Goal: Transaction & Acquisition: Purchase product/service

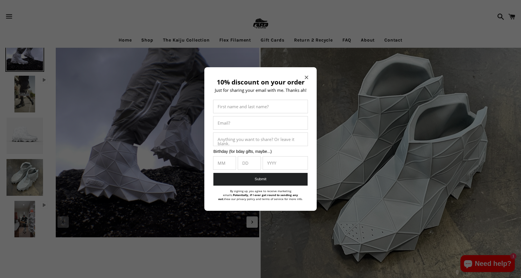
click at [304, 77] on div "10% discount on your order Just for sharing your email with me. Thanks ah! Firs…" at bounding box center [260, 139] width 112 height 144
click at [309, 75] on div "10% discount on your order Just for sharing your email with me. Thanks ah! Firs…" at bounding box center [260, 139] width 112 height 144
click at [307, 76] on icon "Close modal" at bounding box center [306, 77] width 3 height 3
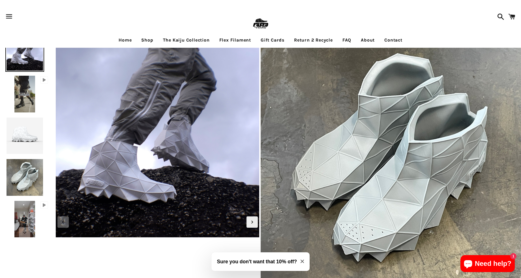
click at [147, 40] on link "Shop" at bounding box center [147, 40] width 20 height 14
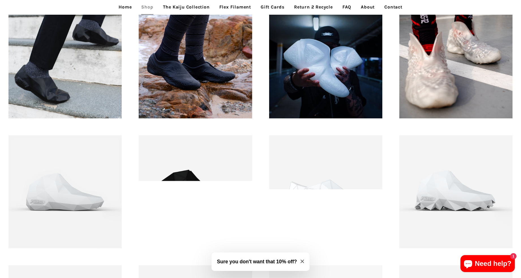
scroll to position [511, 0]
